Goal: Task Accomplishment & Management: Use online tool/utility

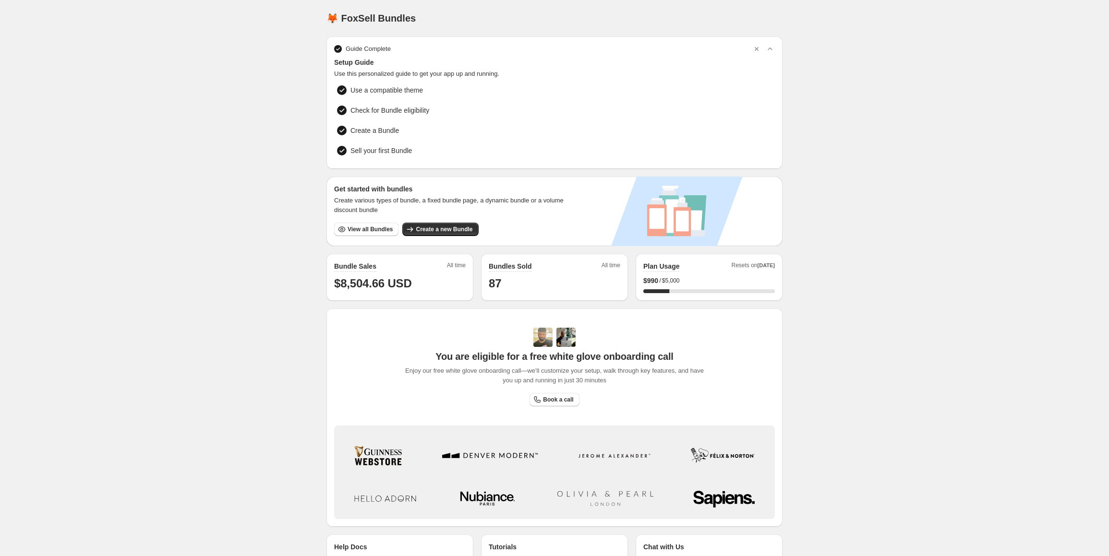
click at [292, 283] on div "Home Bundles Analytics Plan and Billing 🦊 FoxSell Bundles. This page is ready 🦊…" at bounding box center [554, 304] width 1109 height 608
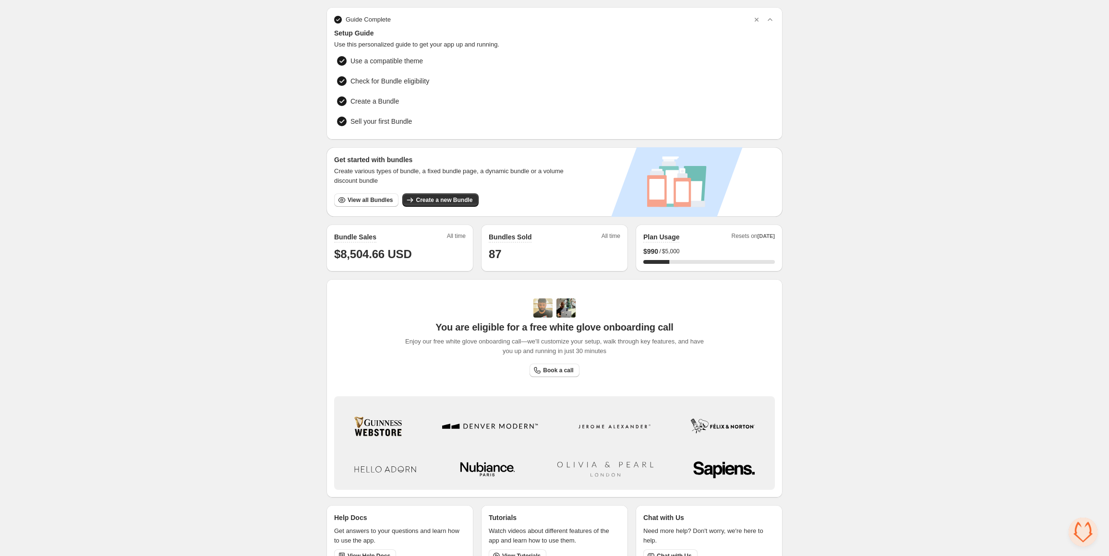
scroll to position [49, 0]
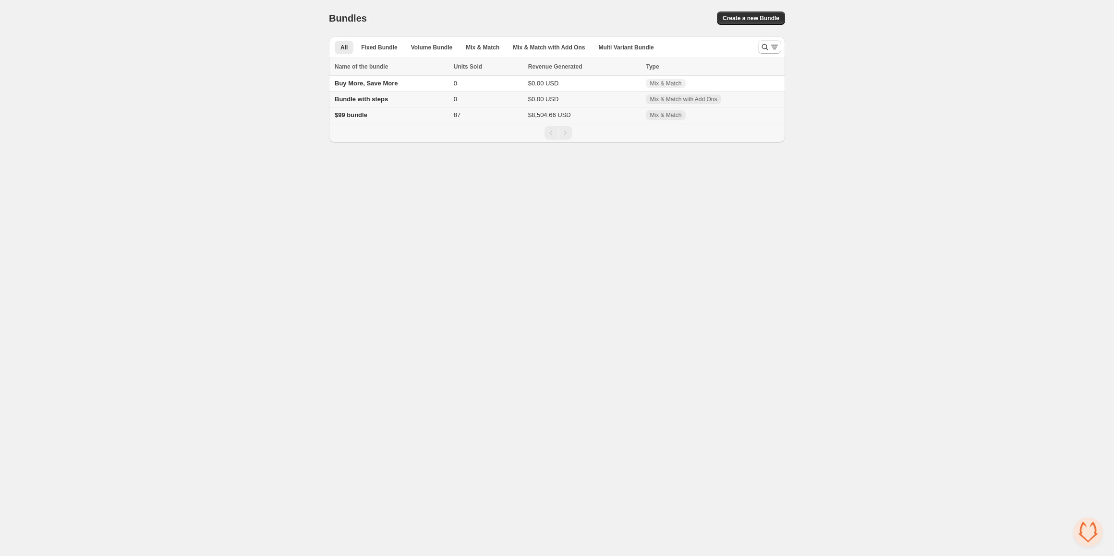
click at [358, 116] on span "$99 bundle" at bounding box center [351, 114] width 33 height 7
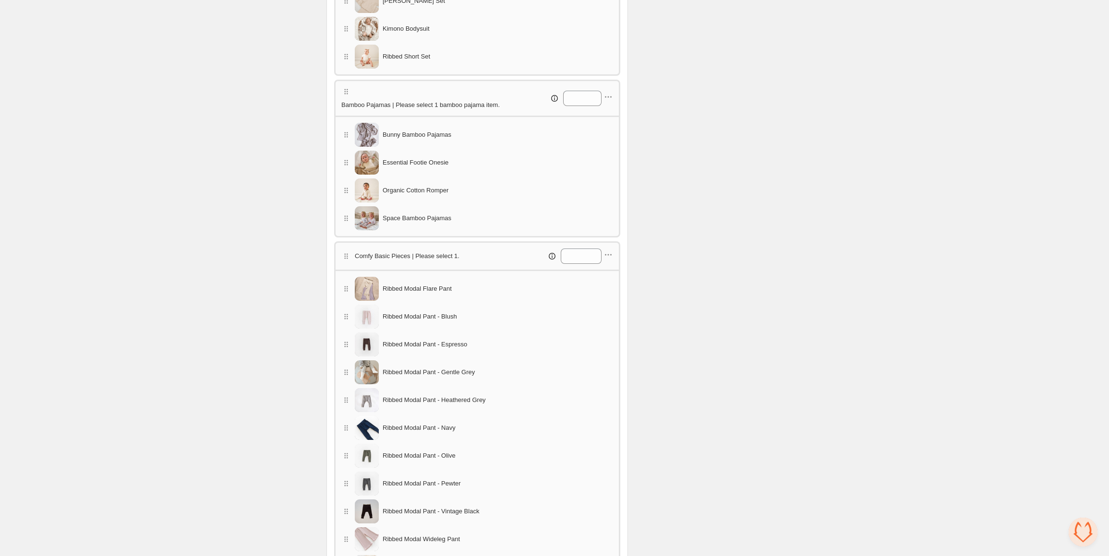
scroll to position [528, 0]
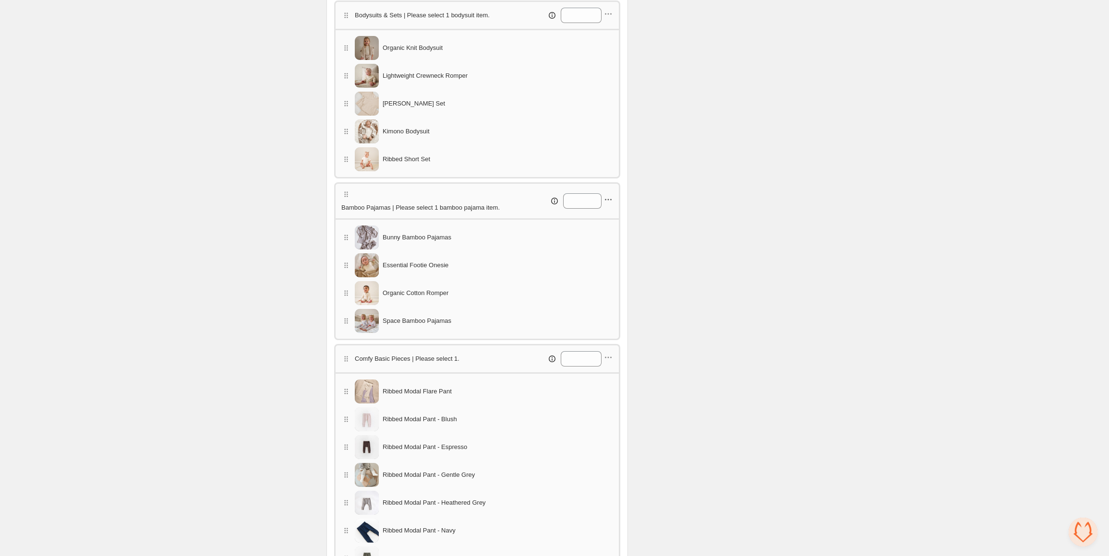
click at [612, 195] on icon "button" at bounding box center [608, 200] width 10 height 10
click at [601, 213] on span "Edit products" at bounding box center [616, 215] width 54 height 10
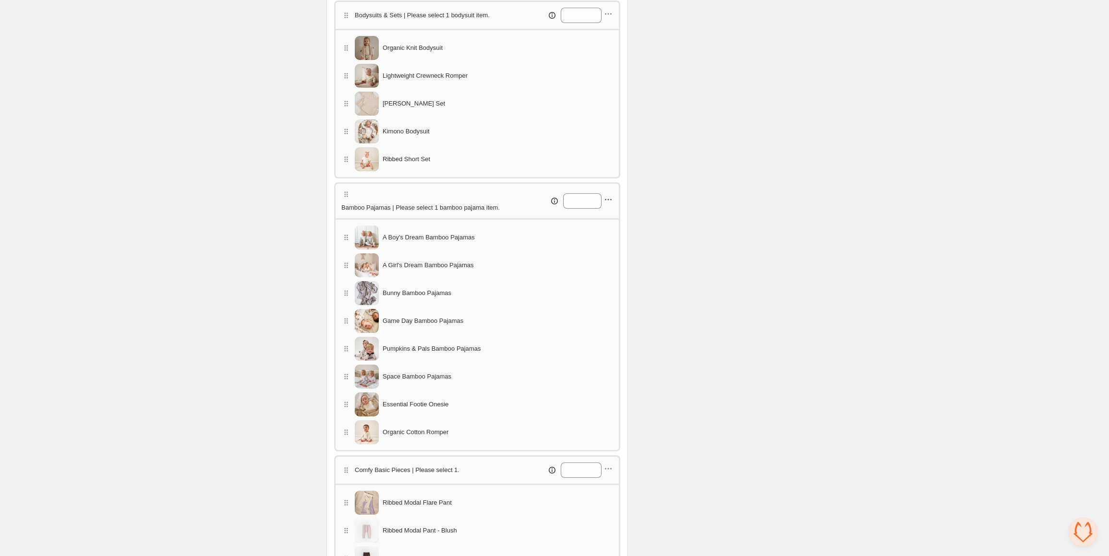
click at [612, 195] on icon "button" at bounding box center [608, 200] width 10 height 10
click at [609, 214] on span "Edit products" at bounding box center [616, 215] width 54 height 10
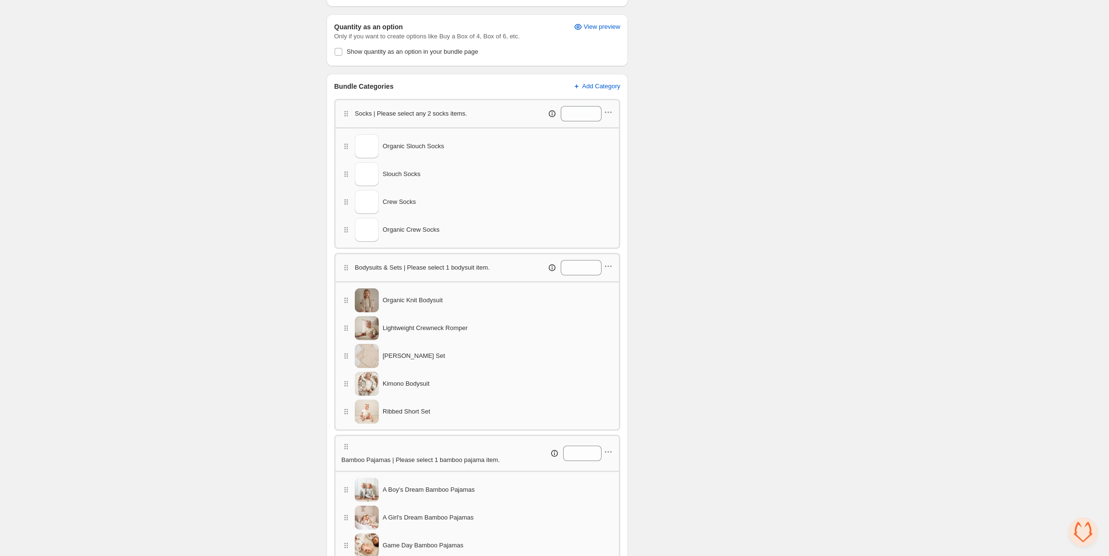
scroll to position [301, 0]
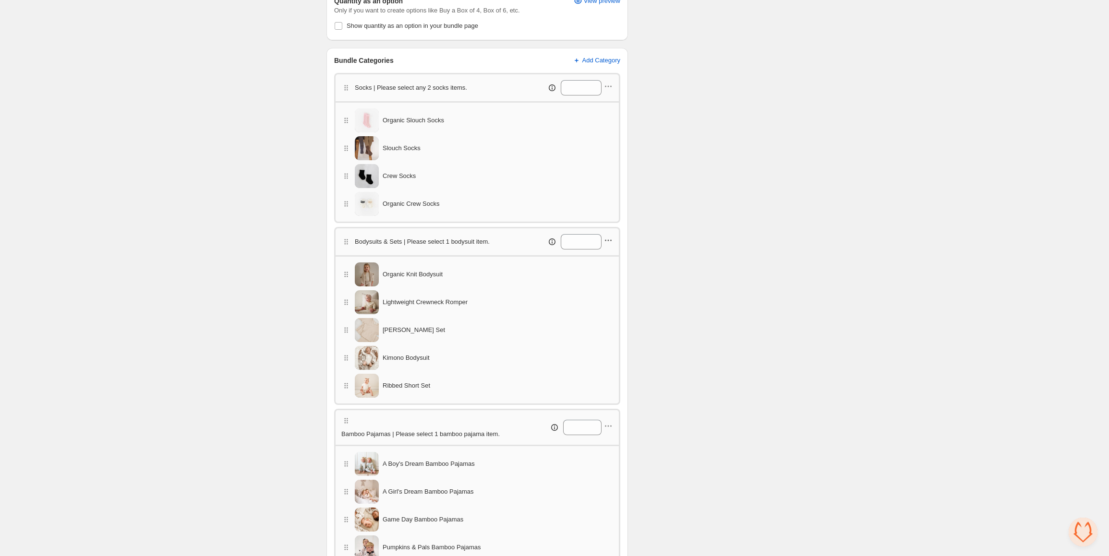
click at [611, 240] on icon "button" at bounding box center [610, 240] width 1 height 1
click at [611, 256] on span "Edit products" at bounding box center [616, 257] width 54 height 10
